Goal: Task Accomplishment & Management: Use online tool/utility

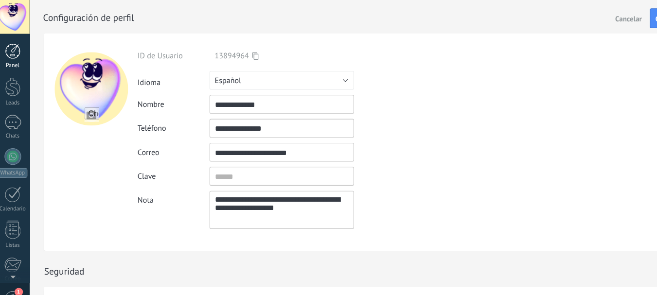
click at [12, 50] on div at bounding box center [16, 47] width 15 height 15
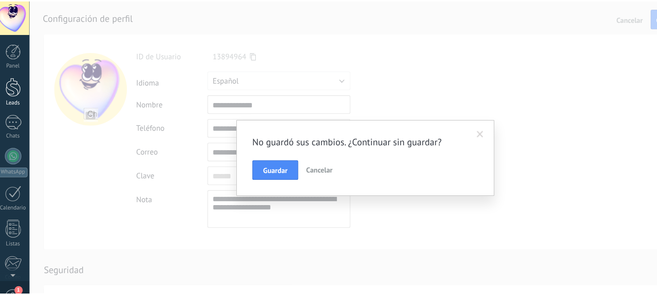
scroll to position [109, 0]
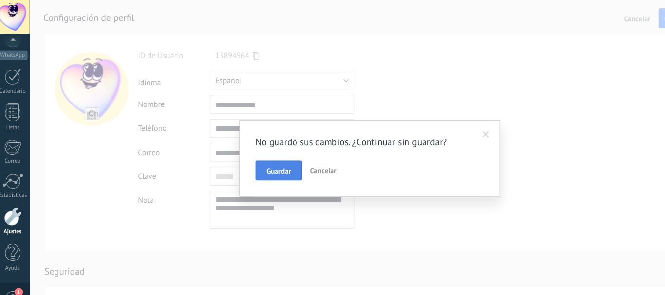
click at [257, 160] on span "Guardar" at bounding box center [263, 159] width 23 height 7
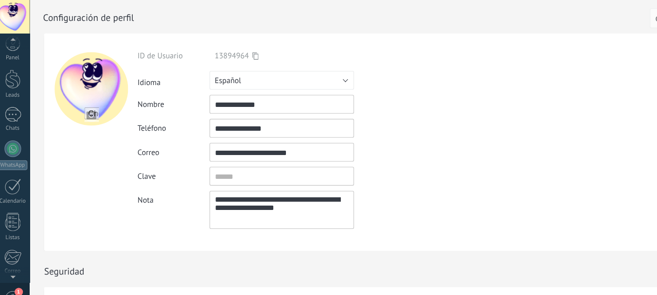
scroll to position [0, 0]
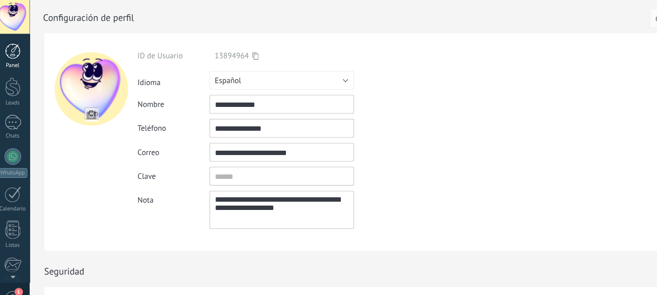
click at [16, 47] on div at bounding box center [16, 47] width 15 height 15
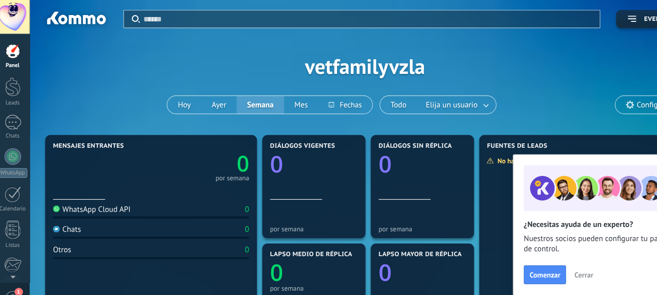
click at [19, 23] on div at bounding box center [16, 16] width 32 height 32
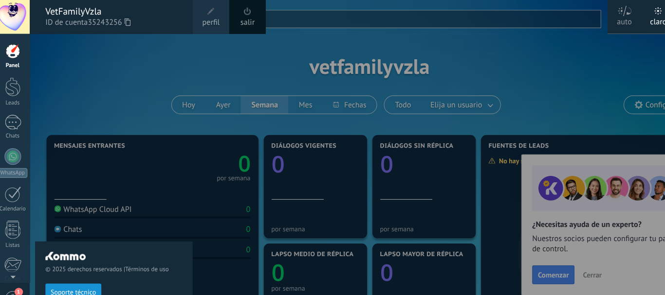
click at [198, 25] on span "perfil" at bounding box center [200, 21] width 16 height 11
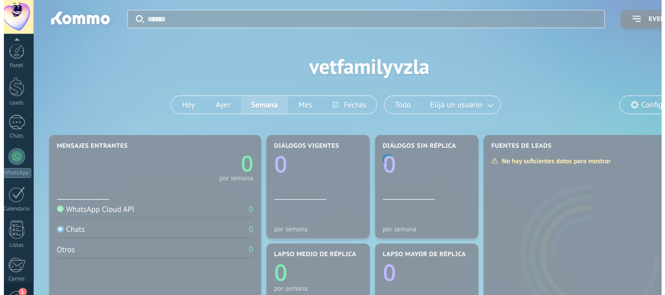
scroll to position [109, 0]
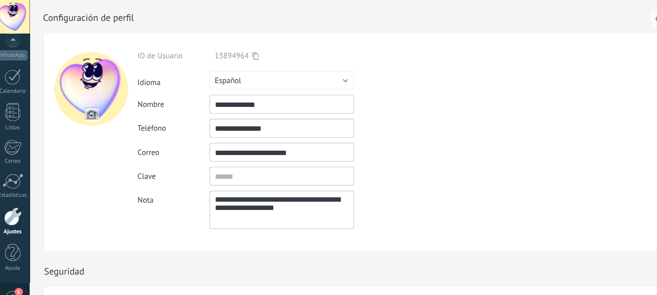
click at [89, 105] on input "file" at bounding box center [90, 107] width 14 height 14
type input "**********"
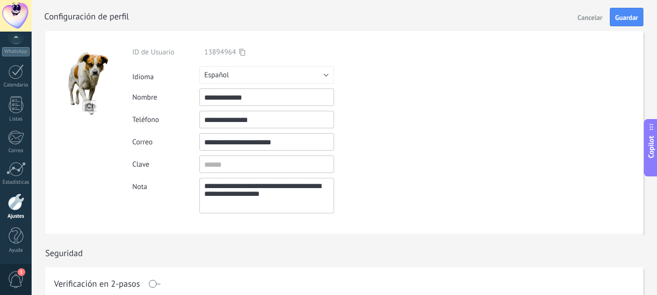
click at [632, 2] on div at bounding box center [355, 15] width 622 height 31
click at [629, 19] on span "Guardar" at bounding box center [627, 17] width 23 height 7
click at [18, 73] on div at bounding box center [16, 71] width 16 height 15
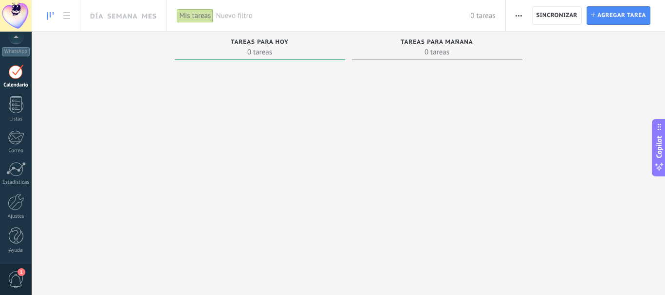
scroll to position [28, 0]
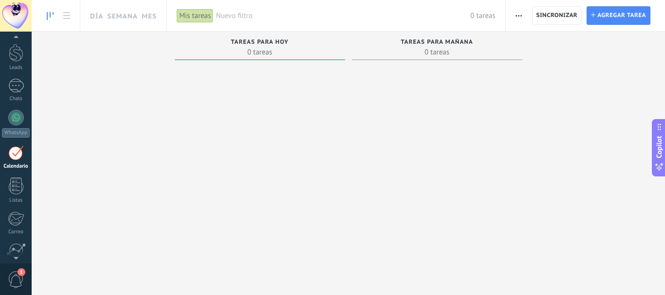
click at [231, 14] on span "Nuevo filtro" at bounding box center [343, 15] width 254 height 9
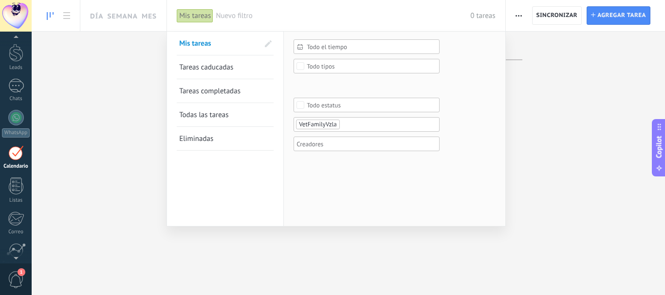
click at [603, 15] on div at bounding box center [332, 147] width 665 height 295
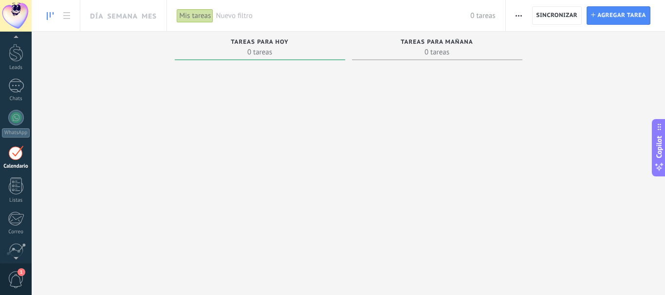
click at [603, 15] on span "Agregar tarea" at bounding box center [621, 16] width 49 height 18
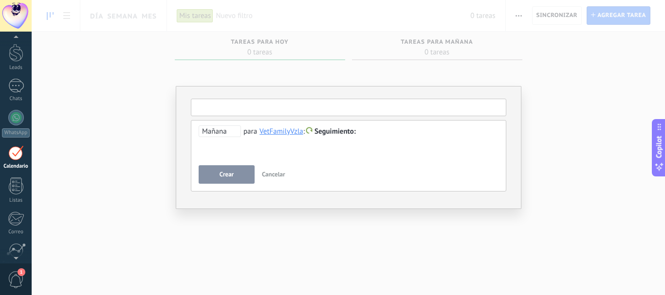
click at [246, 109] on input "text" at bounding box center [348, 108] width 315 height 18
click at [221, 130] on span "Mañana" at bounding box center [220, 132] width 42 height 12
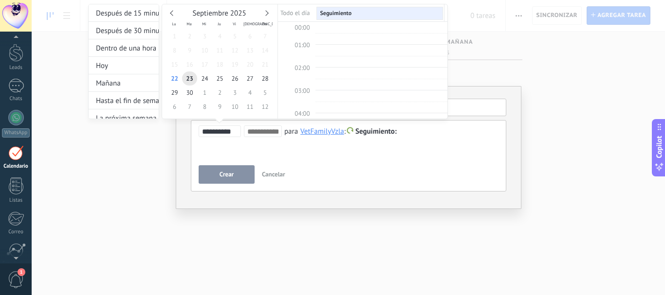
scroll to position [183, 0]
click at [548, 89] on div at bounding box center [332, 147] width 665 height 295
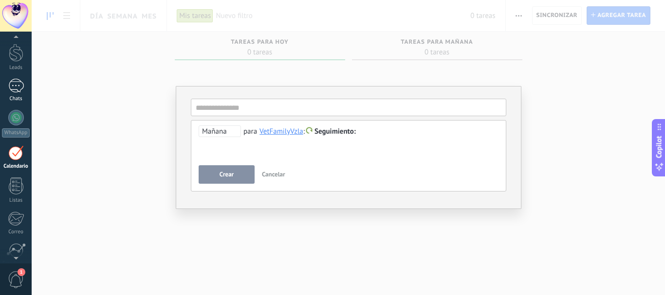
click at [17, 85] on div at bounding box center [16, 86] width 16 height 14
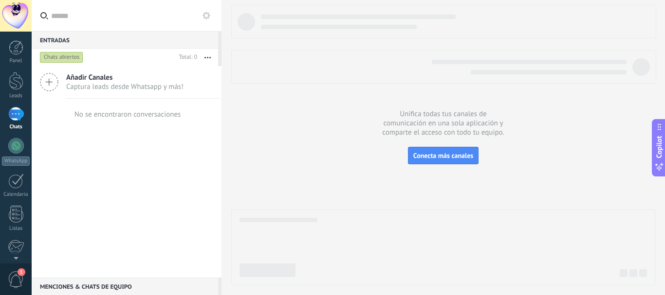
click at [97, 77] on span "Añadir Canales" at bounding box center [124, 77] width 117 height 9
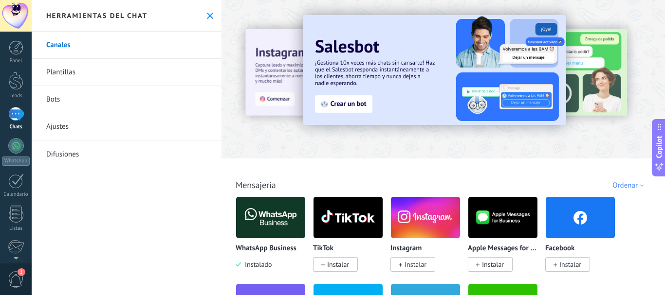
click at [280, 68] on div at bounding box center [204, 79] width 213 height 88
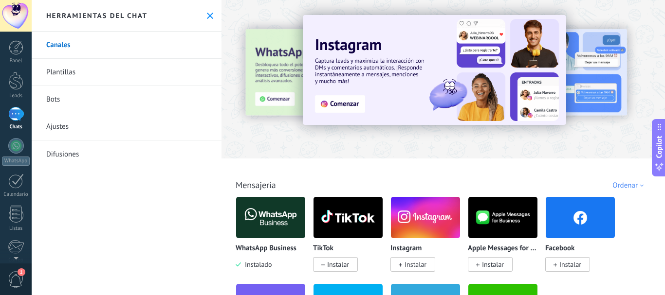
click at [404, 261] on span "Instalar" at bounding box center [415, 264] width 22 height 9
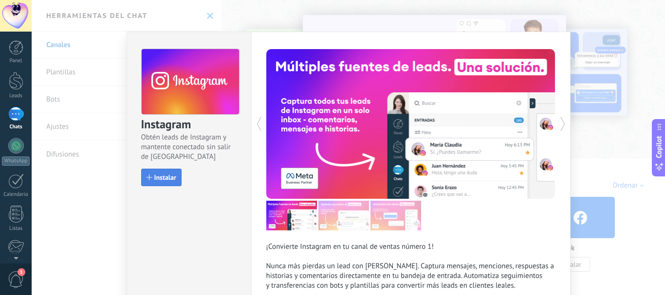
click at [165, 174] on span "Instalar" at bounding box center [165, 177] width 22 height 7
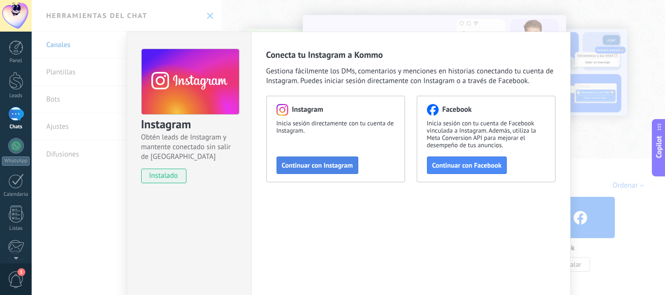
click at [299, 163] on span "Continuar con Instagram" at bounding box center [317, 165] width 71 height 7
click at [604, 118] on div "Instagram Obtén leads de Instagram y mantente conectado sin salir de Kommo inst…" at bounding box center [348, 147] width 633 height 295
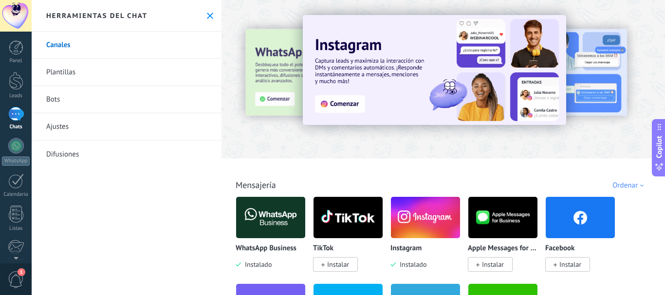
click at [355, 226] on img at bounding box center [347, 217] width 69 height 47
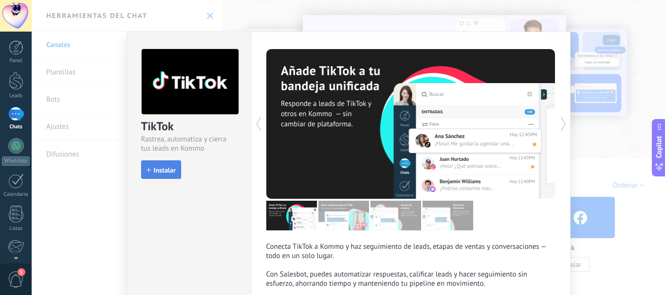
click at [161, 169] on span "Instalar" at bounding box center [165, 170] width 22 height 7
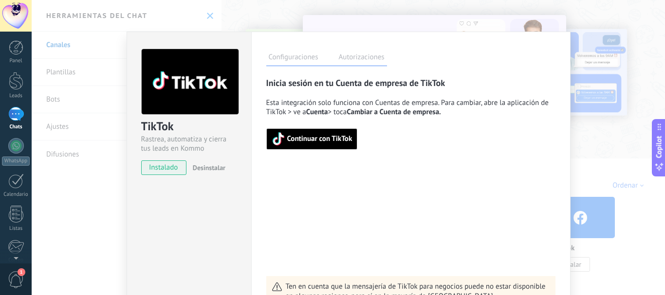
click at [343, 141] on span "Continuar con TikTok" at bounding box center [319, 139] width 65 height 7
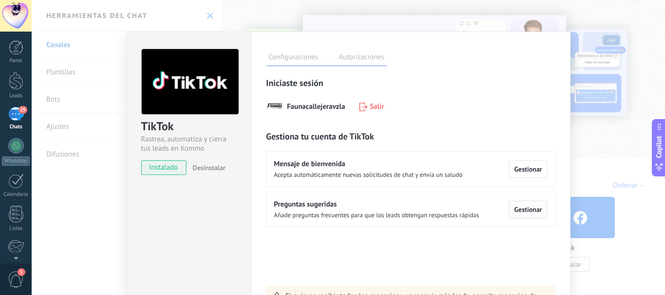
click at [513, 204] on button "Gestionar" at bounding box center [527, 210] width 38 height 18
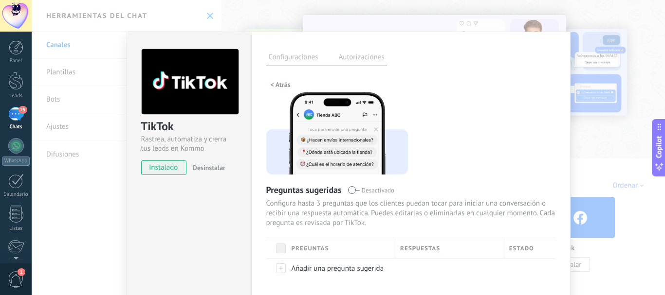
click at [622, 90] on div "TikTok Rastrea, automatiza y cierra tus leads en Kommo instalado Desinstalar Co…" at bounding box center [348, 147] width 633 height 295
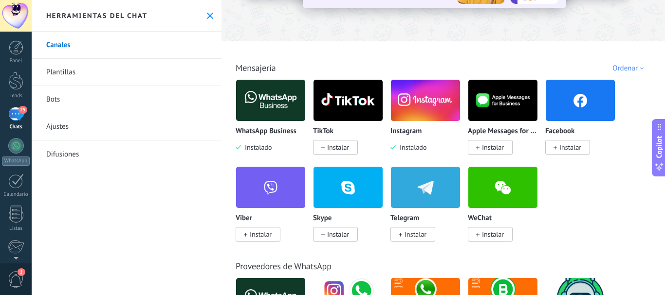
scroll to position [141, 0]
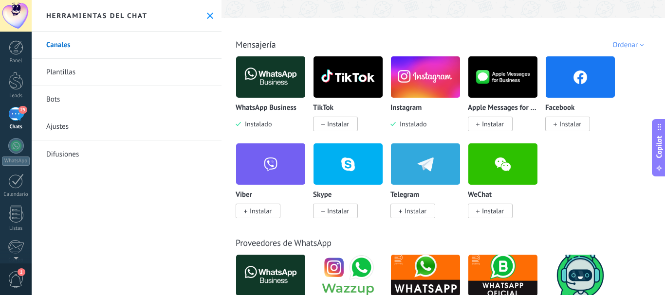
click at [355, 78] on img at bounding box center [347, 77] width 69 height 47
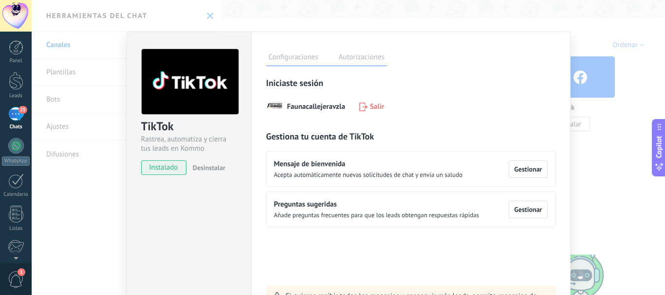
click at [356, 56] on label "Autorizaciones" at bounding box center [361, 59] width 51 height 14
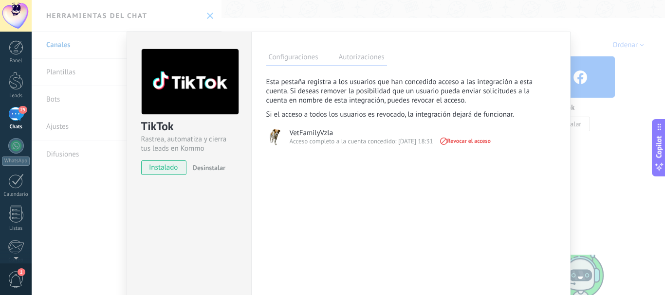
click at [280, 55] on label "Configuraciones" at bounding box center [293, 59] width 54 height 14
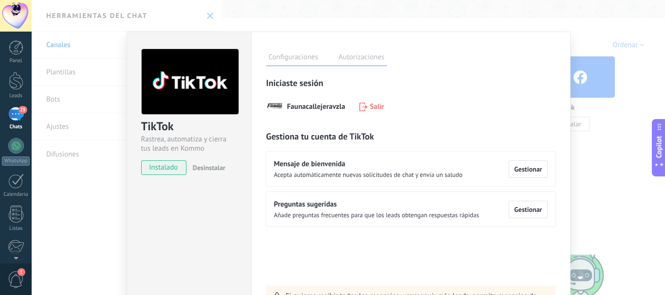
click at [107, 222] on div "TikTok Rastrea, automatiza y cierra tus leads en Kommo instalado Desinstalar Co…" at bounding box center [348, 147] width 633 height 295
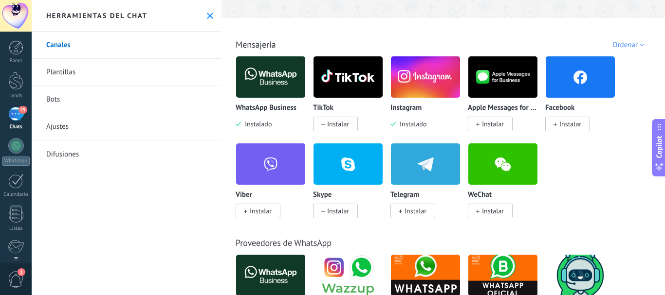
click at [343, 125] on span "Instalar" at bounding box center [338, 124] width 22 height 9
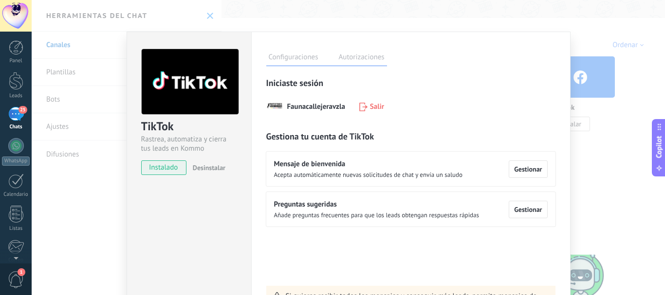
click at [614, 135] on div "TikTok Rastrea, automatiza y cierra tus leads en Kommo instalado Desinstalar Co…" at bounding box center [348, 147] width 633 height 295
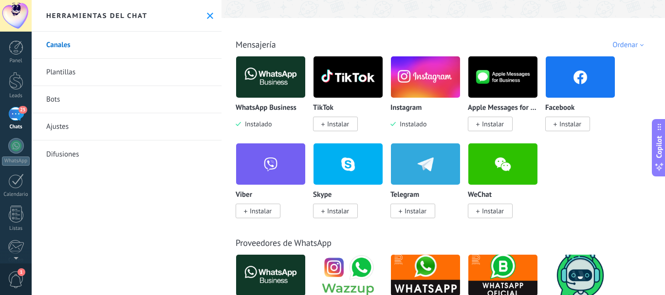
click at [405, 123] on span "Instalado" at bounding box center [411, 124] width 31 height 9
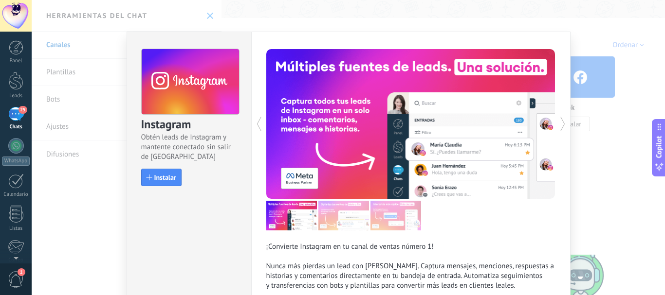
click at [597, 19] on div "Instagram Obtén leads de Instagram y mantente conectado sin salir de Kommo Inst…" at bounding box center [348, 147] width 633 height 295
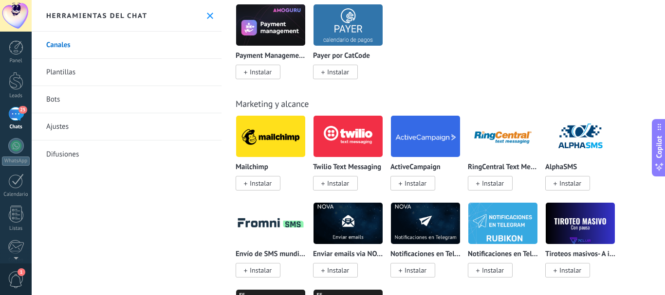
scroll to position [1851, 0]
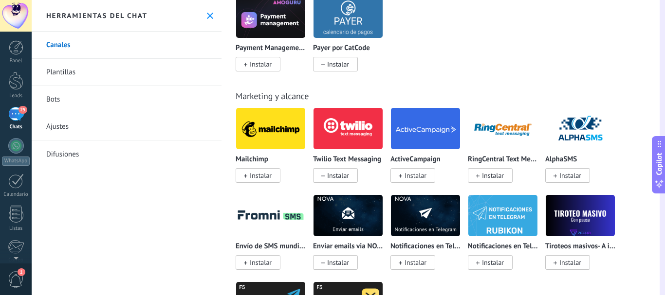
drag, startPoint x: 664, startPoint y: 122, endPoint x: 664, endPoint y: 138, distance: 16.1
click at [657, 138] on button "Copilot" at bounding box center [659, 164] width 14 height 57
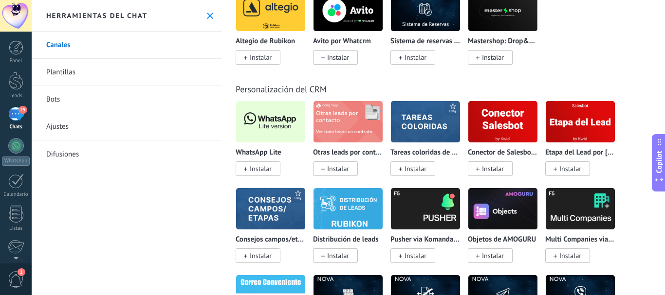
scroll to position [2265, 0]
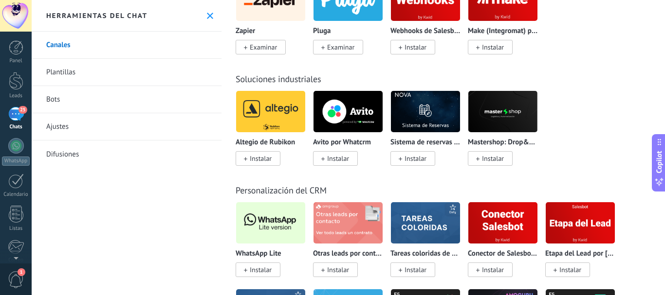
click at [64, 69] on link "Plantillas" at bounding box center [127, 72] width 190 height 27
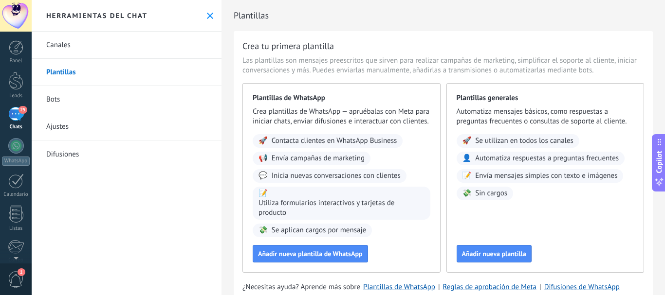
click at [103, 102] on link "Bots" at bounding box center [127, 99] width 190 height 27
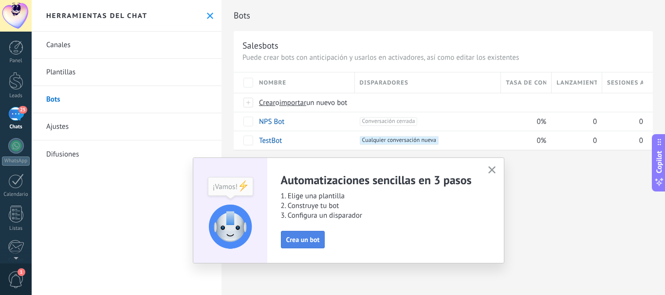
click at [317, 246] on button "Crea un bot" at bounding box center [303, 240] width 44 height 18
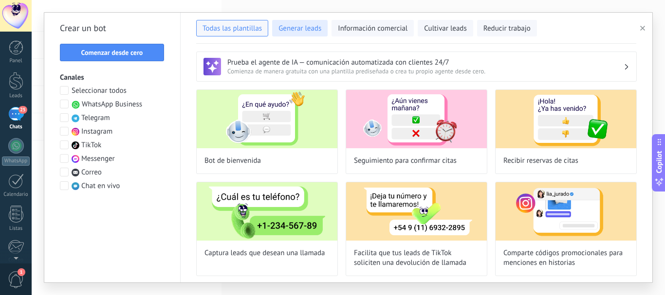
click at [306, 28] on span "Generar leads" at bounding box center [299, 29] width 43 height 10
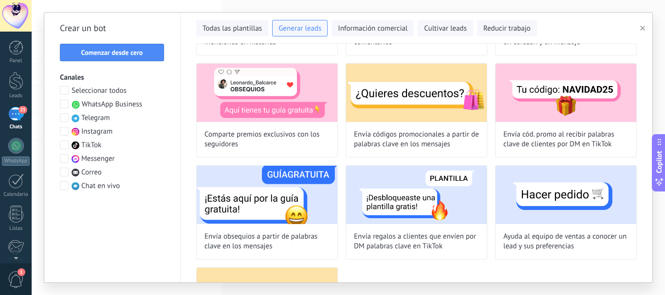
scroll to position [233, 0]
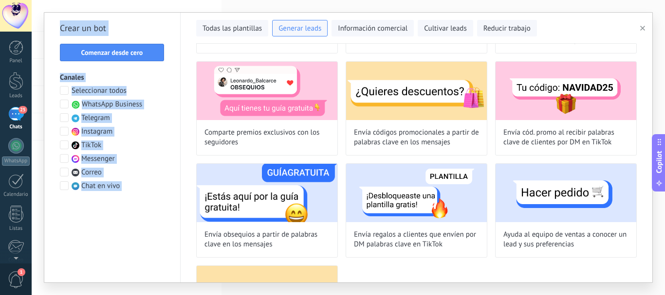
drag, startPoint x: 652, startPoint y: 203, endPoint x: 652, endPoint y: 215, distance: 12.2
click at [652, 215] on div "**********" at bounding box center [348, 147] width 609 height 271
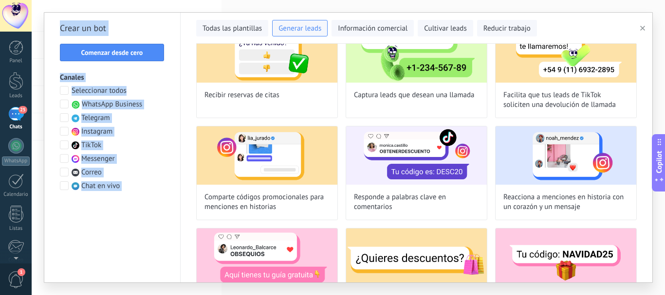
scroll to position [0, 0]
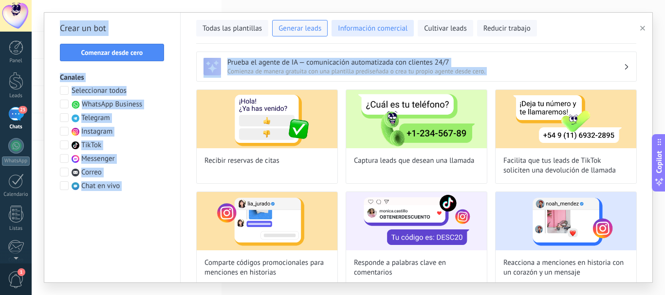
click at [366, 25] on span "Información comercial" at bounding box center [373, 29] width 70 height 10
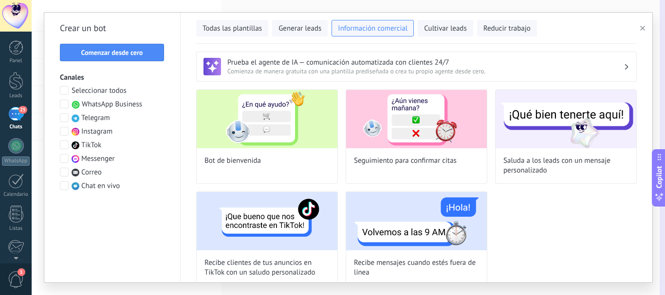
drag, startPoint x: 652, startPoint y: 145, endPoint x: 652, endPoint y: 161, distance: 15.6
click at [652, 161] on button "Copilot" at bounding box center [659, 177] width 14 height 57
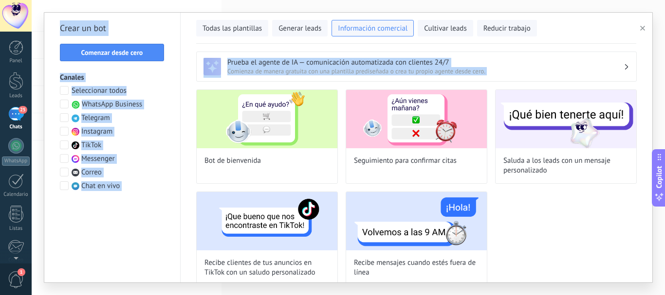
scroll to position [11, 0]
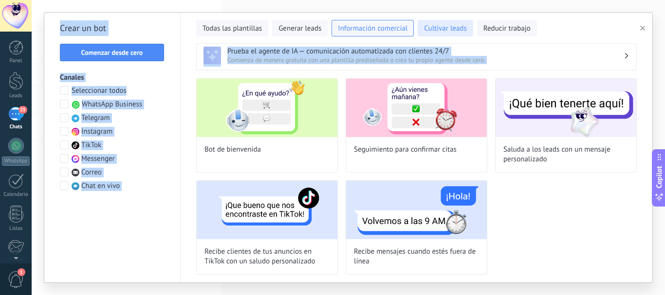
click at [447, 30] on span "Cultivar leads" at bounding box center [445, 29] width 42 height 10
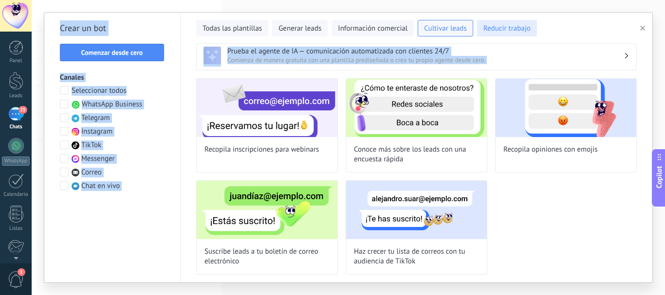
click at [503, 29] on span "Reducir trabajo" at bounding box center [506, 29] width 47 height 10
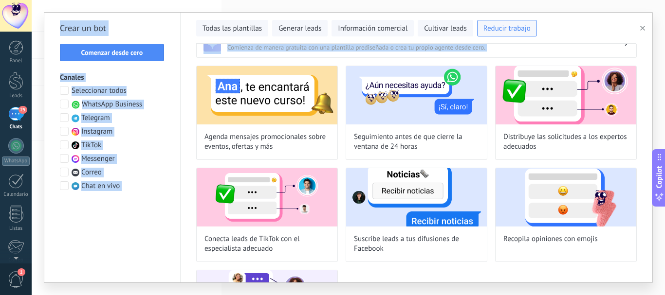
scroll to position [0, 0]
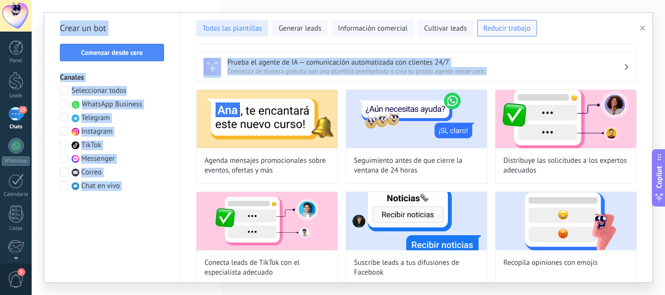
click at [257, 25] on span "Todas las plantillas" at bounding box center [231, 29] width 59 height 10
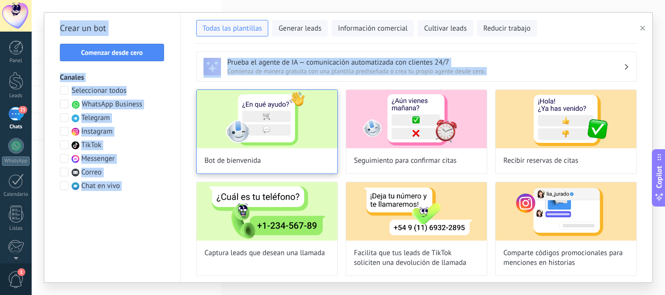
click at [280, 111] on img at bounding box center [267, 119] width 141 height 58
type input "**********"
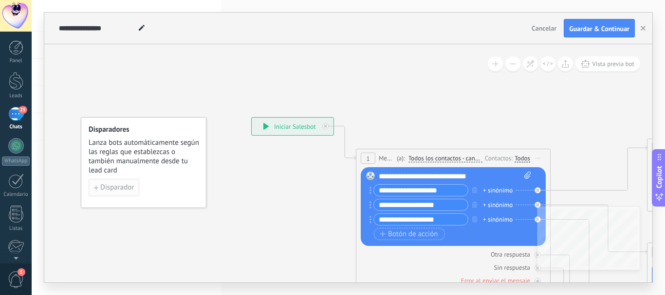
click at [112, 188] on span "Disparador" at bounding box center [117, 187] width 34 height 7
